Goal: Transaction & Acquisition: Purchase product/service

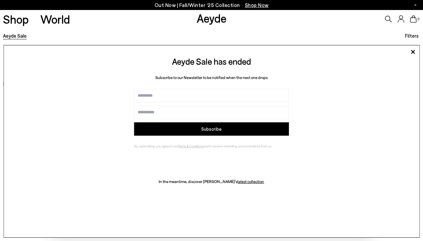
click at [344, 222] on div "Aeyde Sale has ended Subscribe to our Newsletter to be notified when the next o…" at bounding box center [211, 141] width 417 height 193
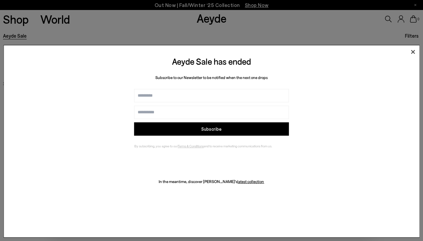
click at [414, 50] on icon at bounding box center [413, 52] width 10 height 10
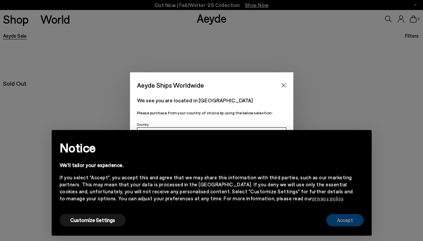
click at [344, 220] on button "Accept" at bounding box center [345, 220] width 37 height 12
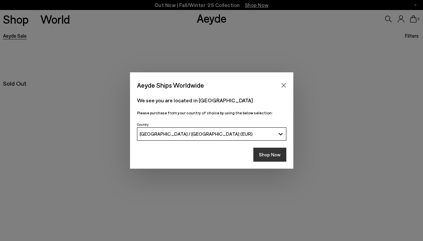
click at [275, 156] on button "Shop Now" at bounding box center [270, 155] width 33 height 14
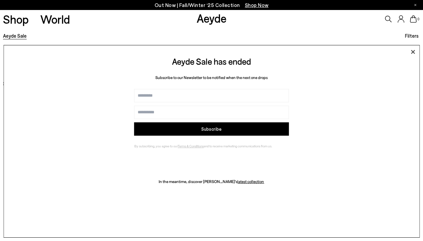
click at [412, 52] on icon at bounding box center [413, 52] width 10 height 10
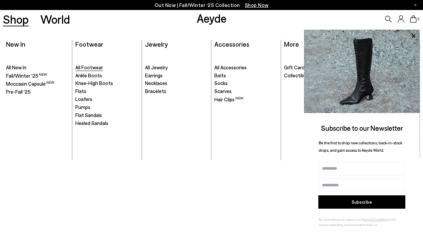
click at [88, 66] on span "All Footwear" at bounding box center [89, 67] width 28 height 6
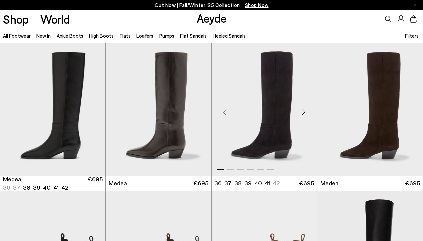
scroll to position [181, 0]
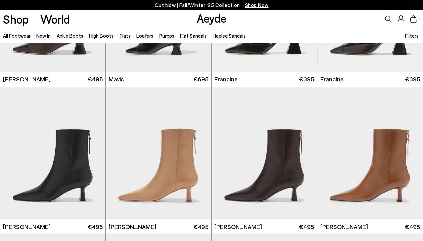
scroll to position [1031, 0]
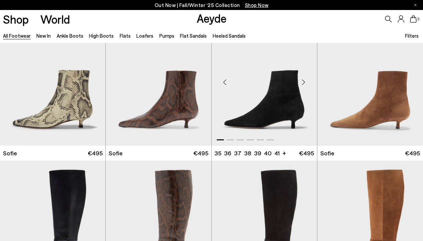
scroll to position [1960, 0]
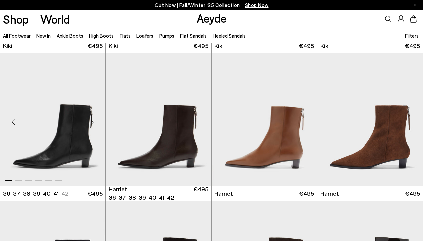
scroll to position [2294, 0]
